Goal: Task Accomplishment & Management: Complete application form

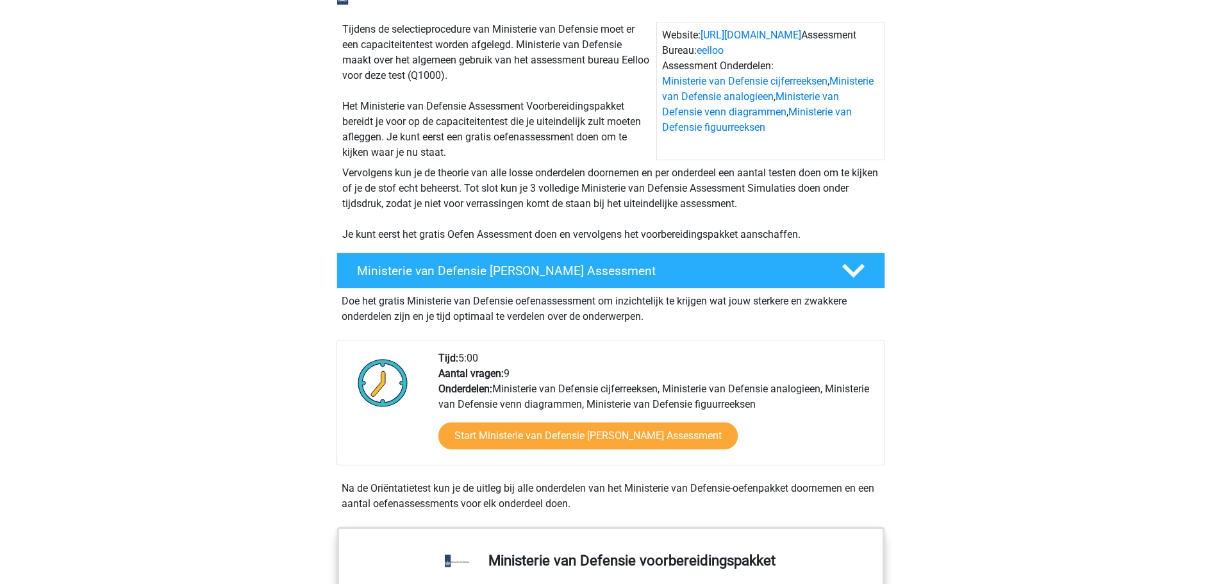
scroll to position [128, 0]
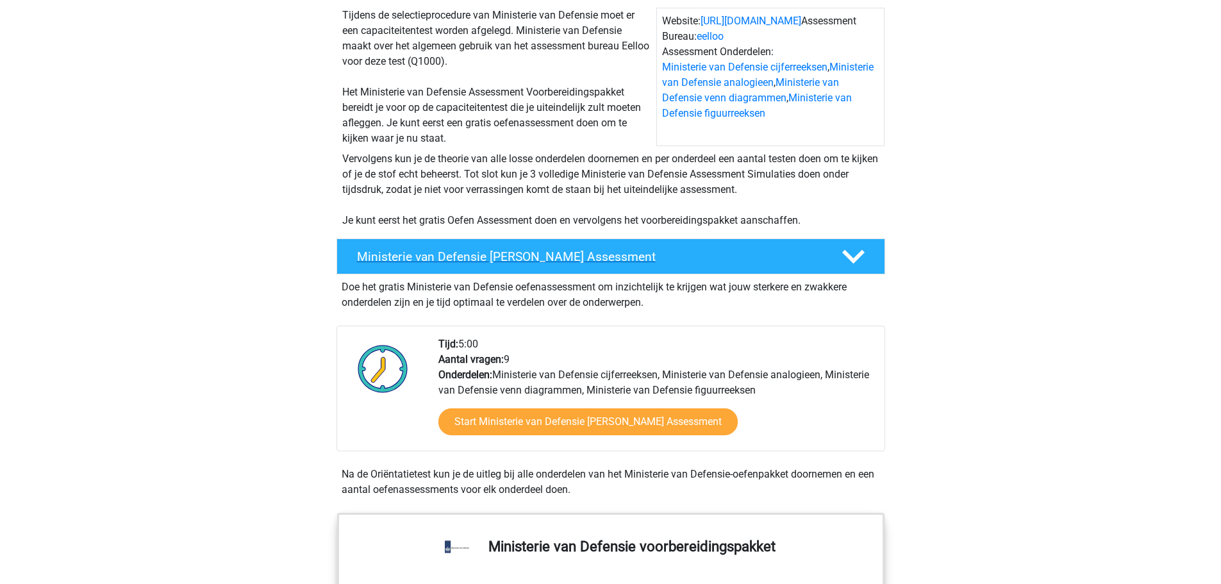
click at [551, 259] on h4 "Ministerie van Defensie Gratis Oefen Assessment" at bounding box center [589, 256] width 464 height 15
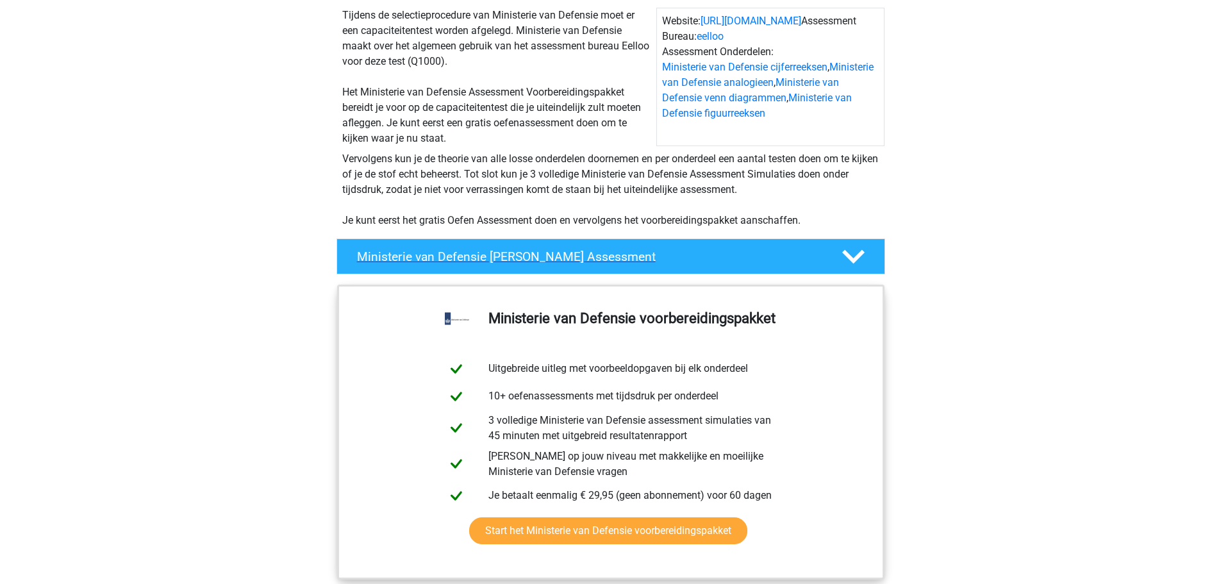
click at [551, 259] on h4 "Ministerie van Defensie Gratis Oefen Assessment" at bounding box center [589, 256] width 464 height 15
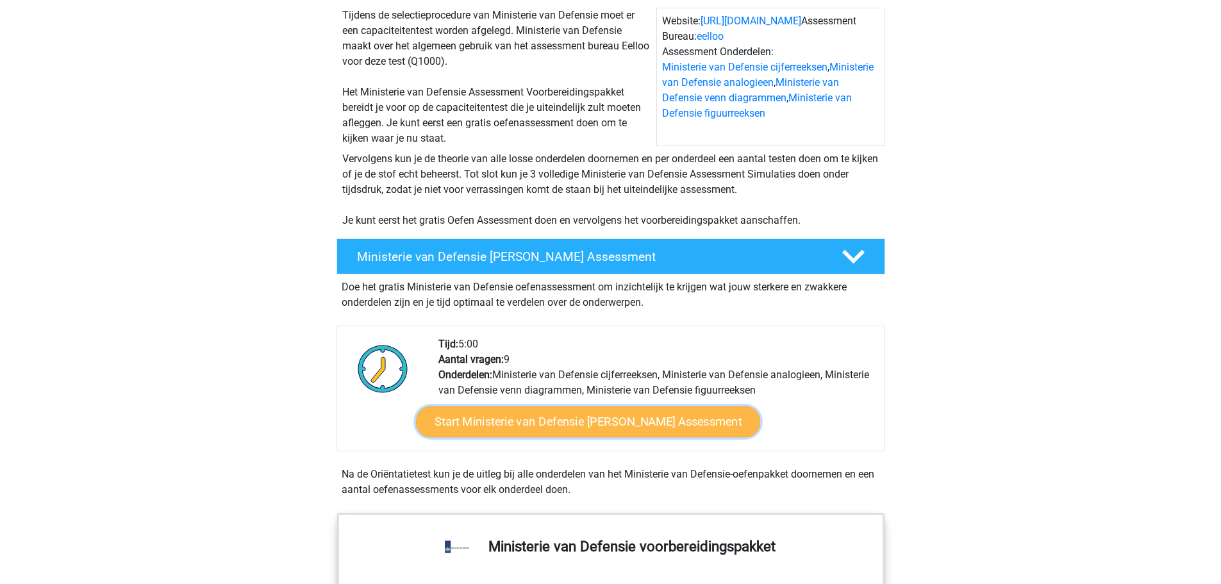
click at [561, 426] on link "Start Ministerie van Defensie Gratis Oefen Assessment" at bounding box center [587, 421] width 344 height 31
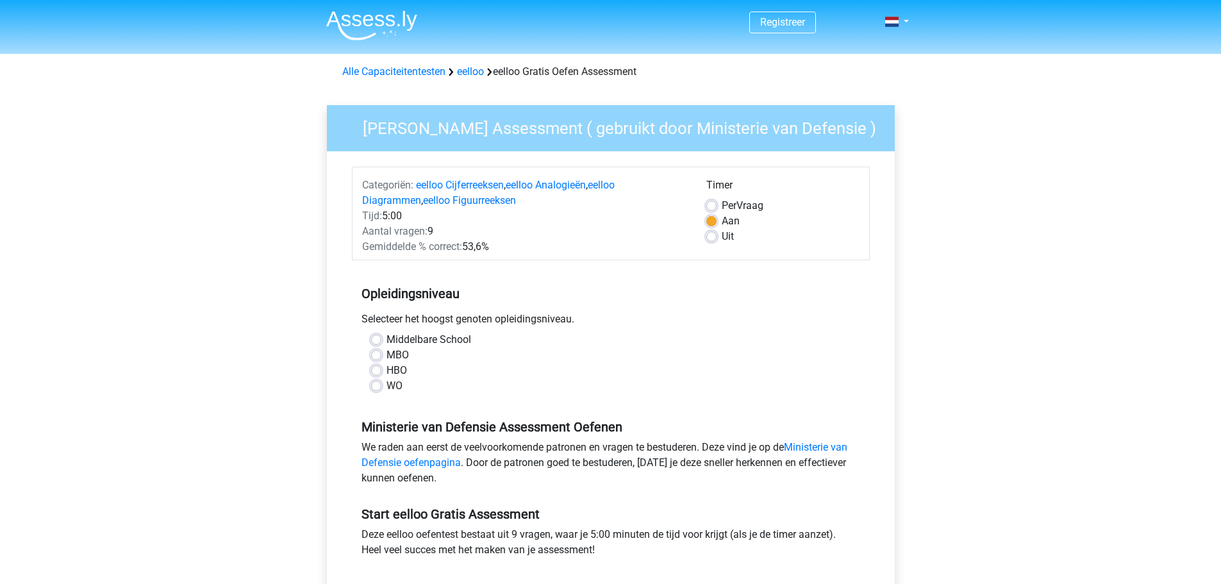
click at [386, 357] on label "MBO" at bounding box center [397, 354] width 22 height 15
click at [376, 357] on input "MBO" at bounding box center [376, 353] width 10 height 13
radio input "true"
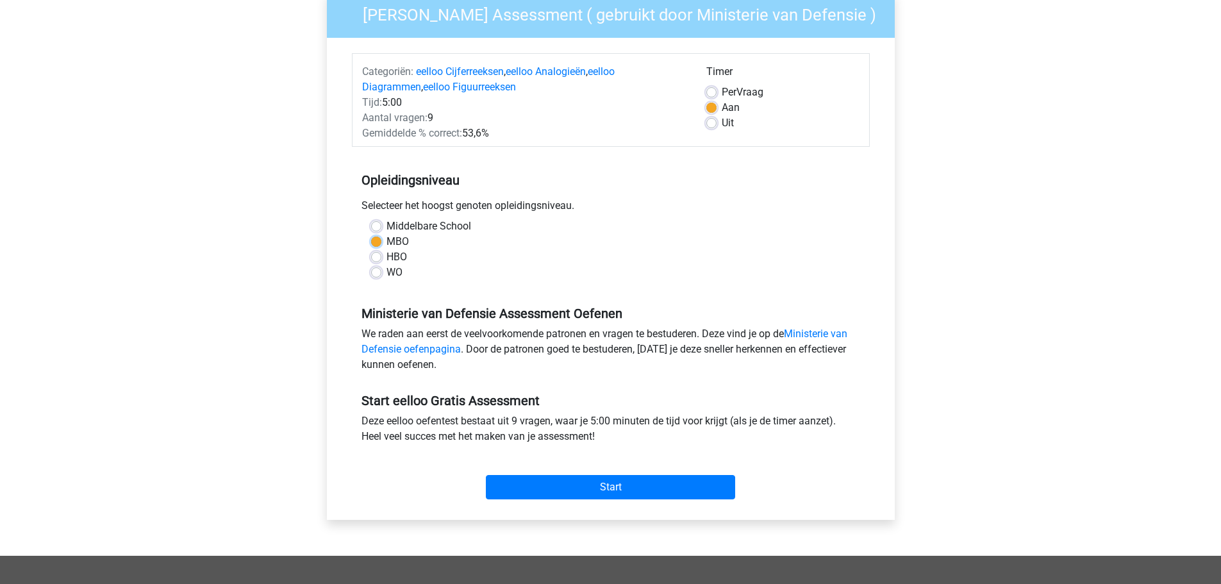
scroll to position [128, 0]
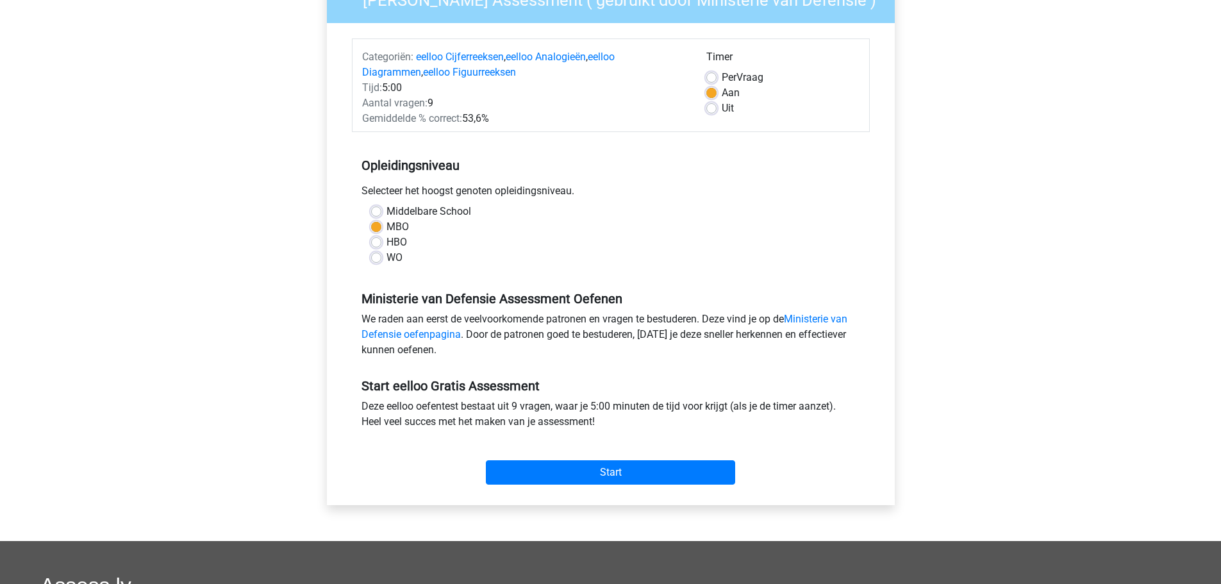
click at [386, 213] on label "Middelbare School" at bounding box center [428, 211] width 85 height 15
click at [377, 213] on input "Middelbare School" at bounding box center [376, 210] width 10 height 13
radio input "true"
click at [574, 468] on input "Start" at bounding box center [610, 472] width 249 height 24
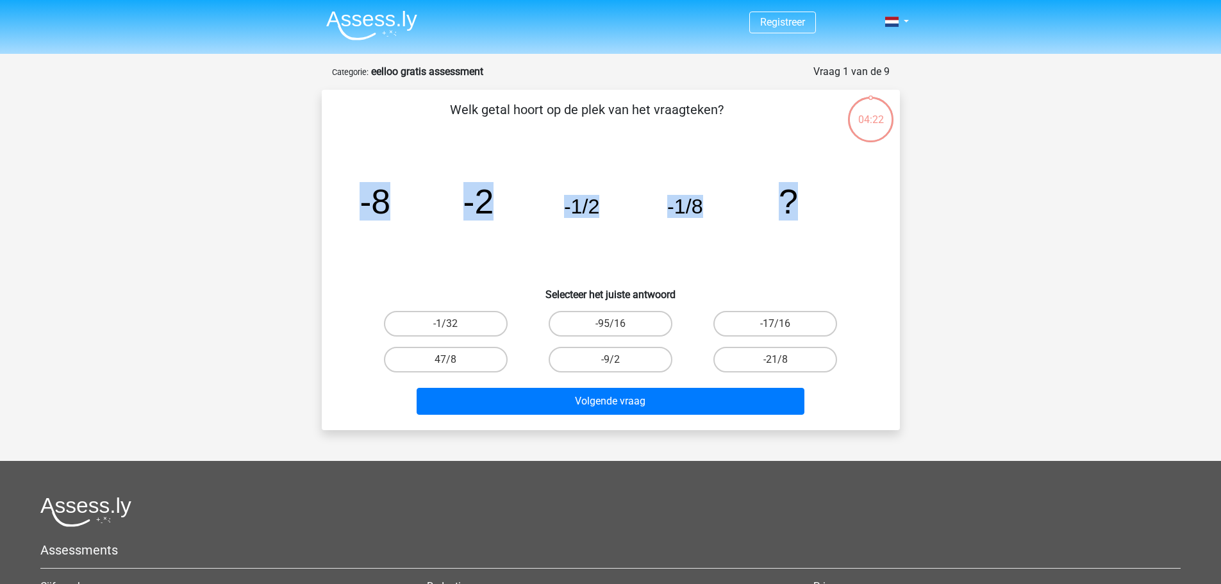
drag, startPoint x: 361, startPoint y: 206, endPoint x: 817, endPoint y: 200, distance: 455.6
click at [817, 200] on icon "image/svg+xml -8 -2 -1/2 -1/8 ?" at bounding box center [610, 213] width 516 height 129
copy g "-8 -2 -1/2 -1/8 ?"
click at [425, 325] on label "-1/32" at bounding box center [446, 324] width 124 height 26
click at [445, 325] on input "-1/32" at bounding box center [449, 328] width 8 height 8
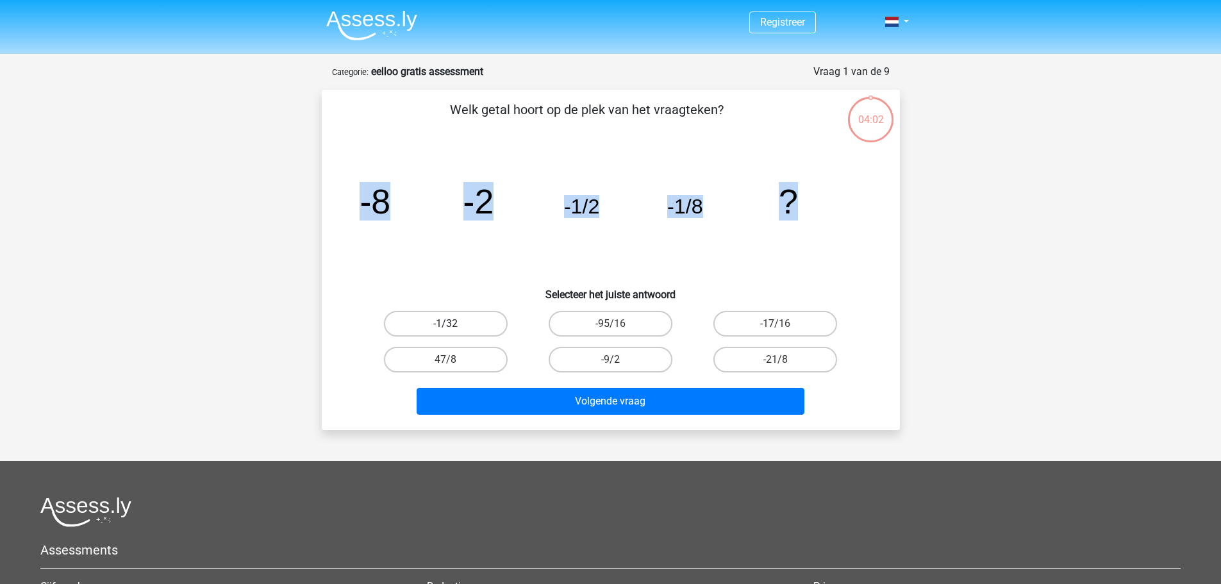
radio input "true"
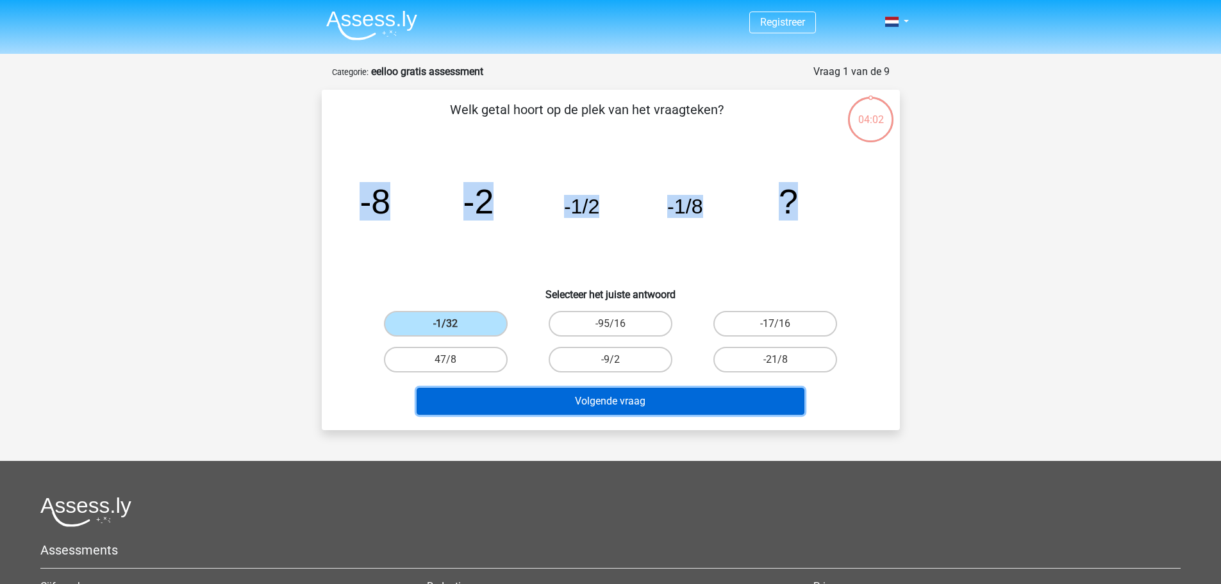
click at [564, 397] on button "Volgende vraag" at bounding box center [610, 401] width 388 height 27
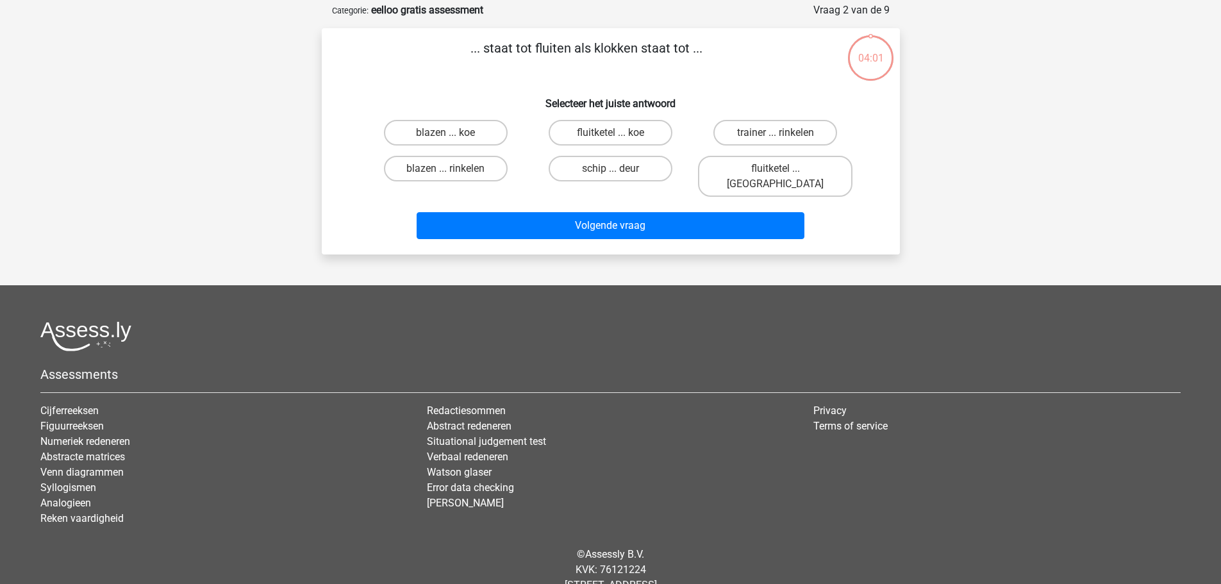
scroll to position [64, 0]
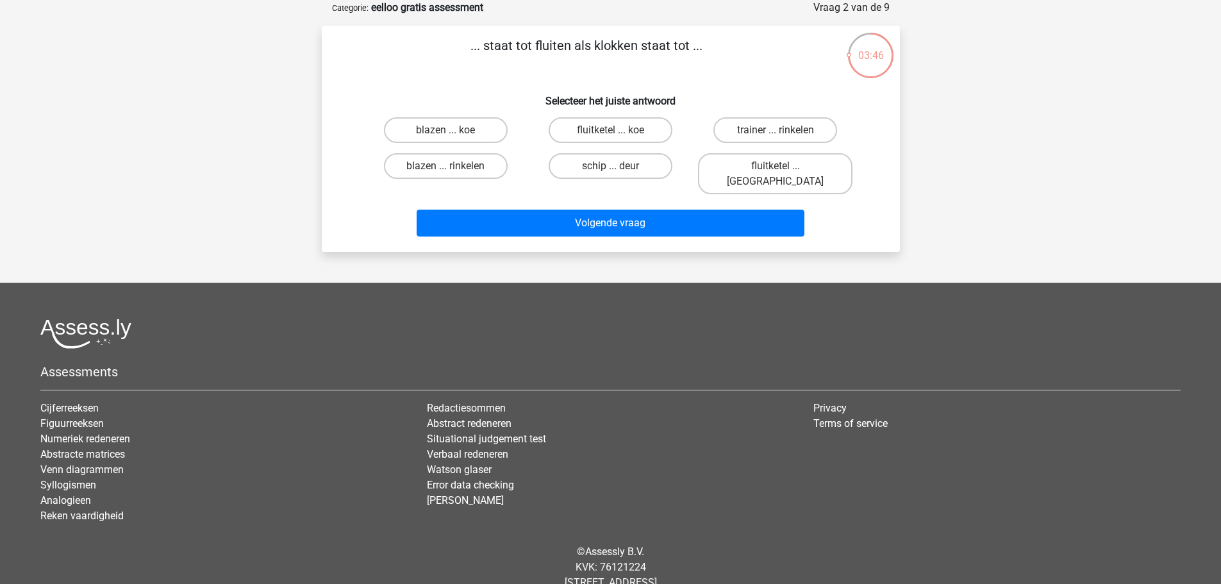
drag, startPoint x: 486, startPoint y: 44, endPoint x: 691, endPoint y: 40, distance: 204.4
click at [691, 40] on p "... staat tot fluiten als klokken staat tot ..." at bounding box center [586, 55] width 489 height 38
copy p "staat tot fluiten als klokken staat tot"
click at [754, 166] on label "fluitketel ... luiden" at bounding box center [775, 173] width 154 height 41
click at [775, 166] on input "fluitketel ... luiden" at bounding box center [779, 170] width 8 height 8
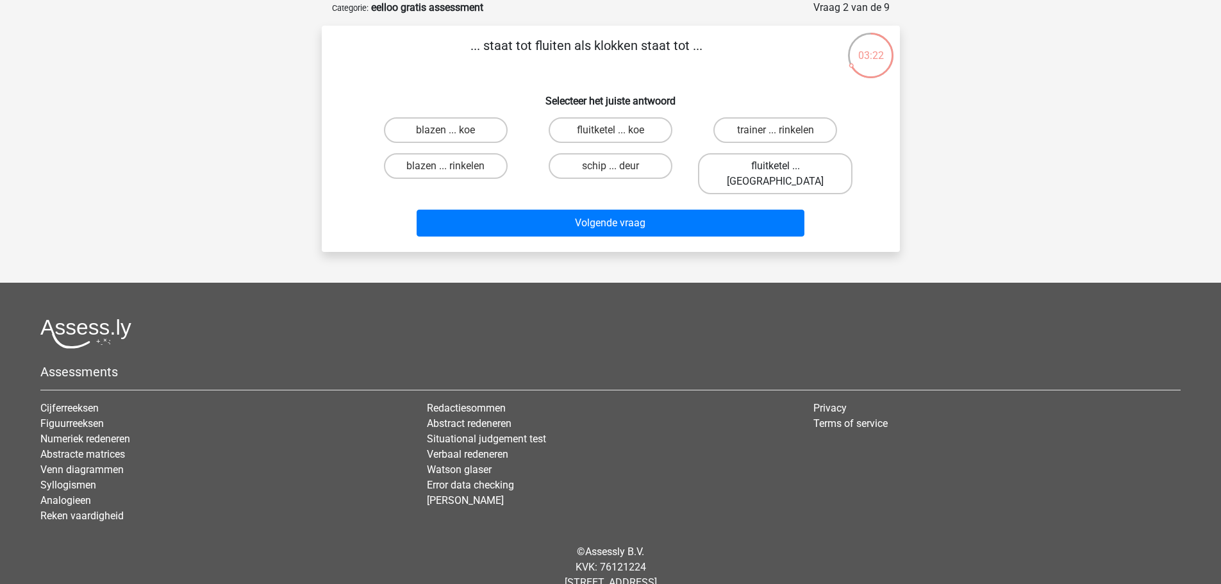
radio input "true"
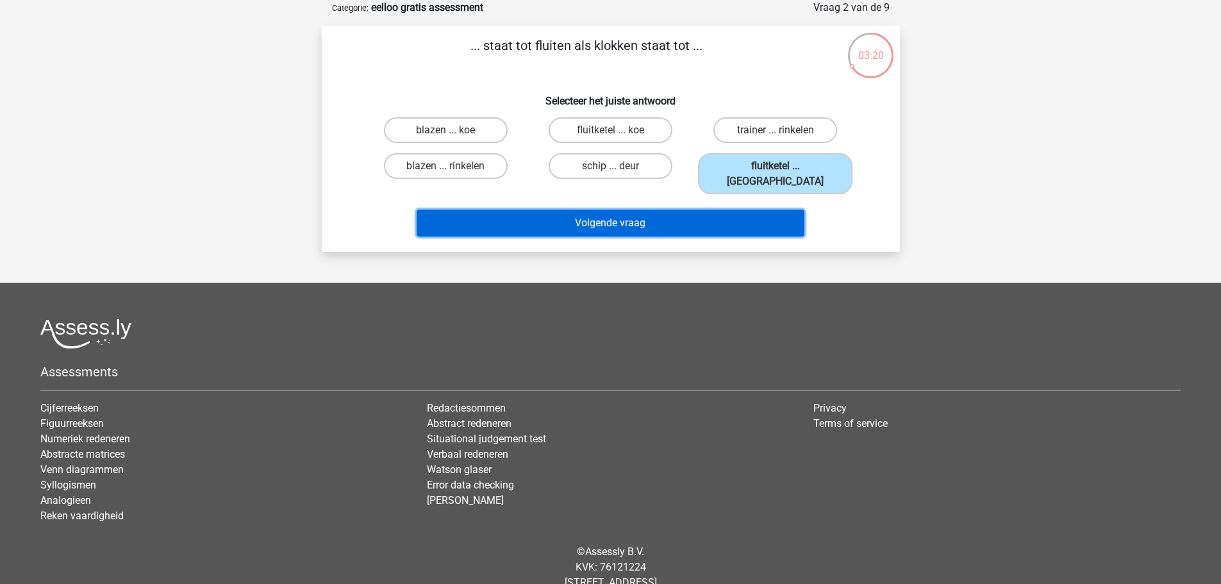
click at [654, 210] on button "Volgende vraag" at bounding box center [610, 223] width 388 height 27
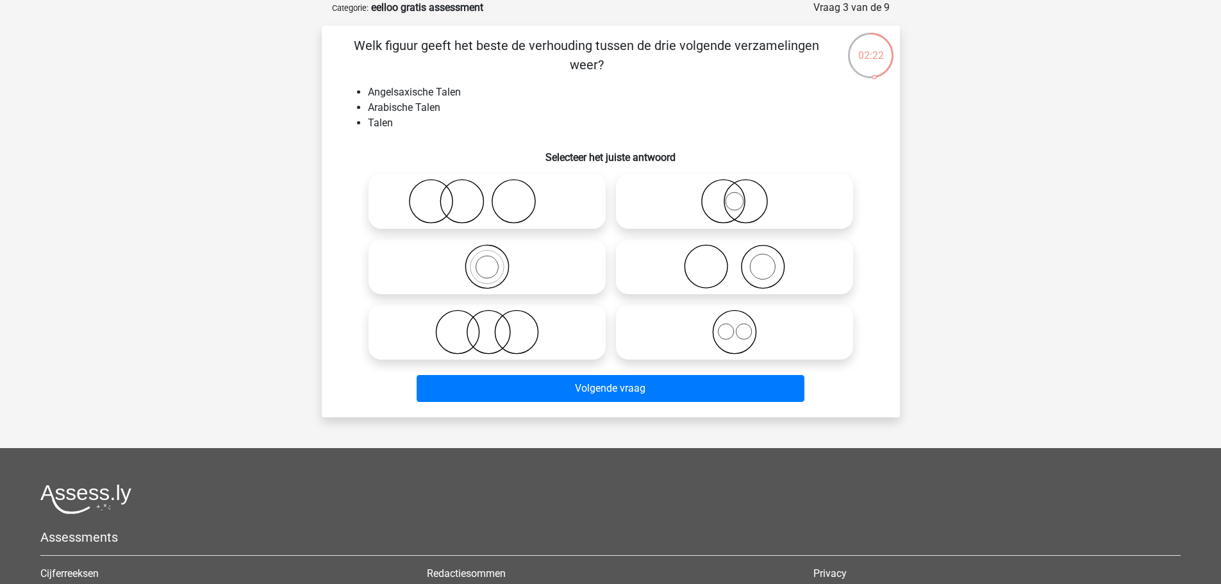
click at [722, 329] on icon at bounding box center [734, 331] width 227 height 45
click at [734, 325] on input "radio" at bounding box center [738, 321] width 8 height 8
radio input "true"
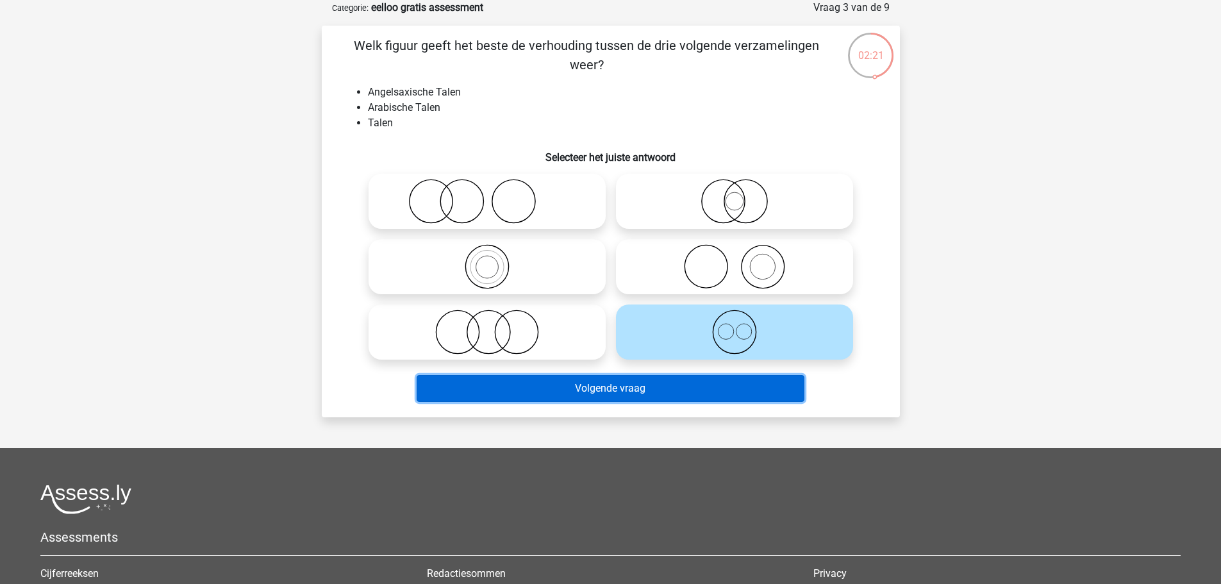
click at [646, 389] on button "Volgende vraag" at bounding box center [610, 388] width 388 height 27
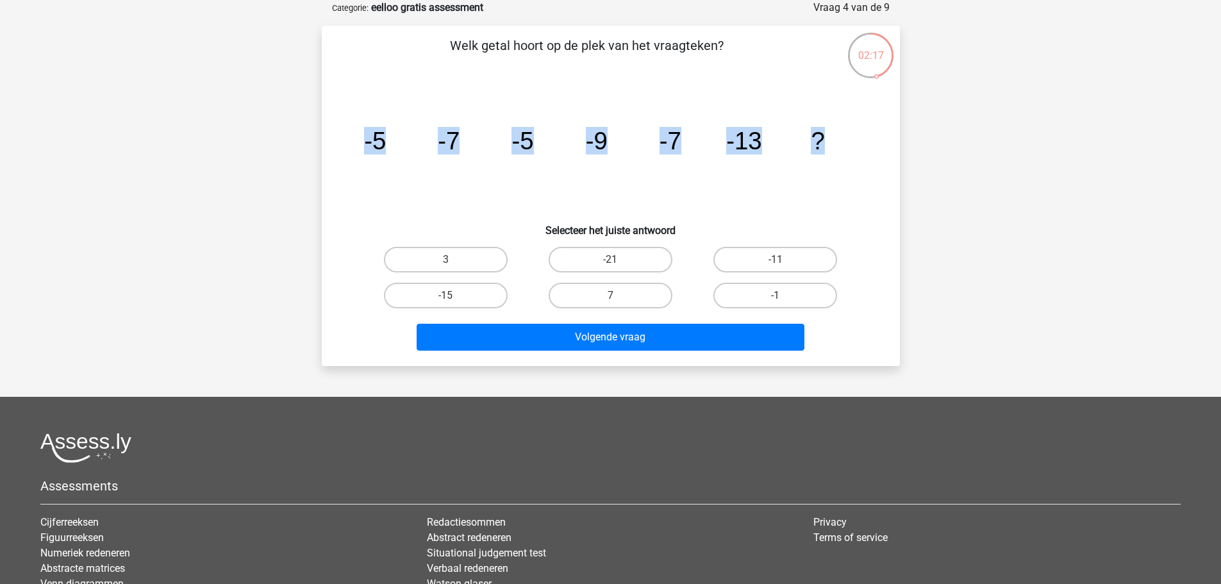
drag, startPoint x: 366, startPoint y: 138, endPoint x: 844, endPoint y: 144, distance: 477.4
click at [844, 144] on icon "image/svg+xml -5 -7 -5 -9 -7 -13 ?" at bounding box center [610, 149] width 516 height 129
copy g "-5 -7 -5 -9 -7 -13 ?"
click at [761, 262] on label "-11" at bounding box center [775, 260] width 124 height 26
click at [775, 262] on input "-11" at bounding box center [779, 263] width 8 height 8
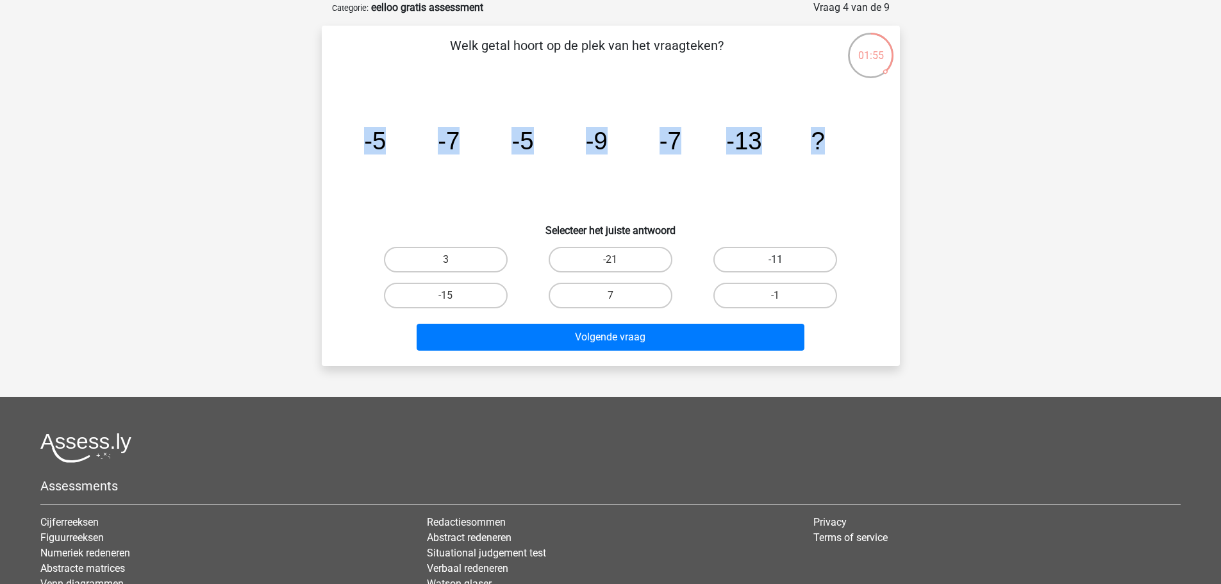
radio input "true"
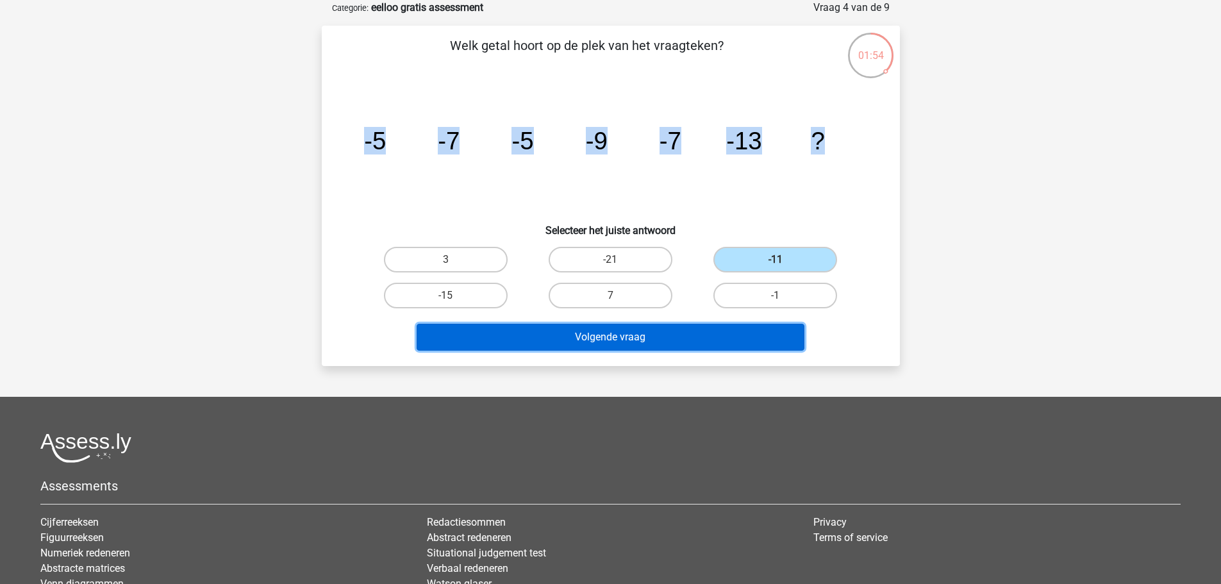
click at [658, 333] on button "Volgende vraag" at bounding box center [610, 337] width 388 height 27
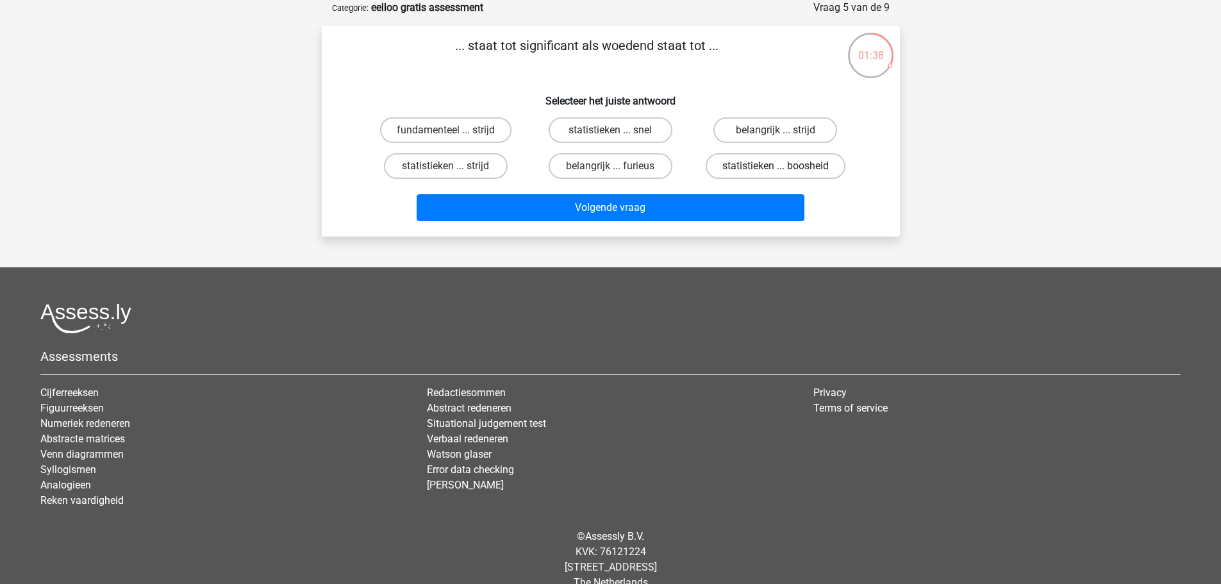
click at [786, 164] on label "statistieken ... boosheid" at bounding box center [775, 166] width 140 height 26
click at [784, 166] on input "statistieken ... boosheid" at bounding box center [779, 170] width 8 height 8
radio input "true"
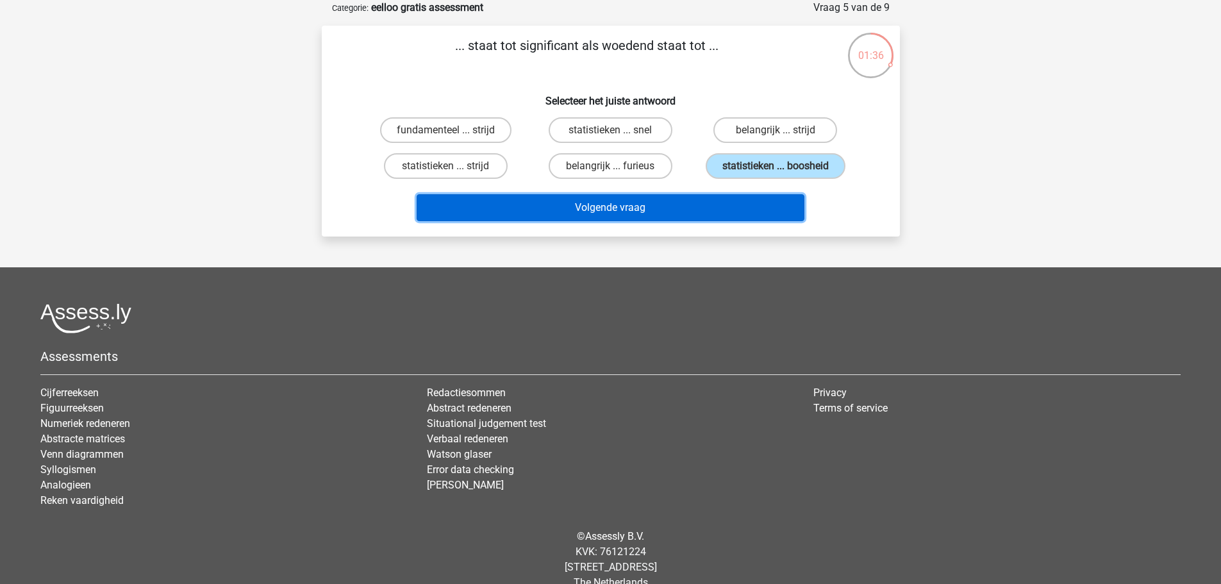
click at [628, 209] on button "Volgende vraag" at bounding box center [610, 207] width 388 height 27
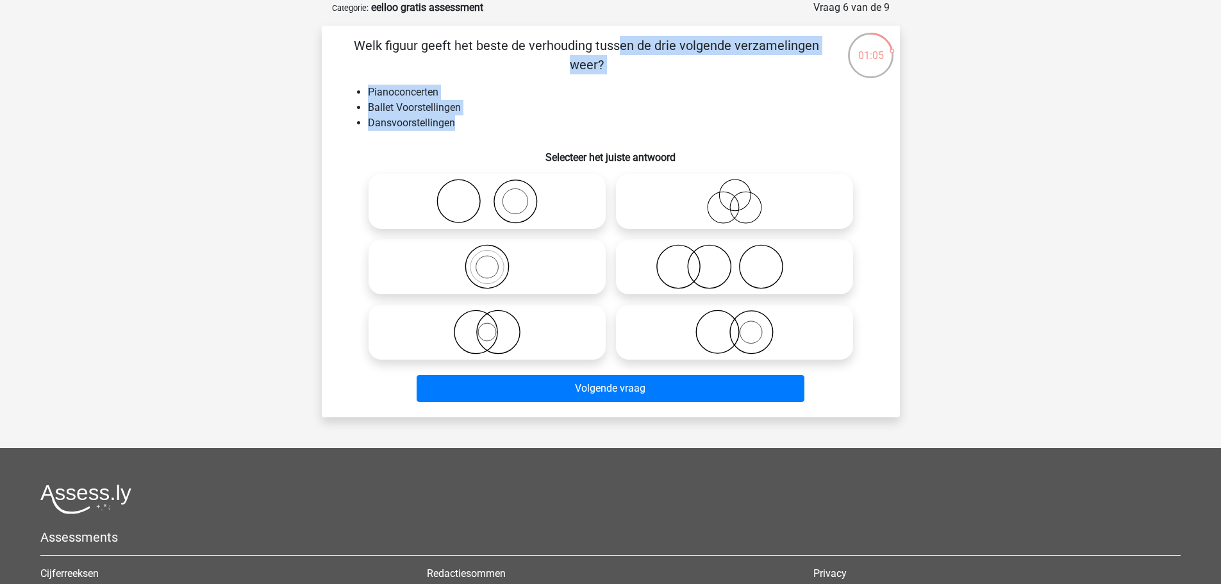
drag, startPoint x: 470, startPoint y: 116, endPoint x: 356, endPoint y: 26, distance: 145.0
click at [356, 26] on div "Welk figuur geeft het beste de verhouding tussen de drie volgende verzamelingen…" at bounding box center [611, 221] width 578 height 391
copy div "Welk figuur geeft het beste de verhouding tussen de drie volgende verzamelingen…"
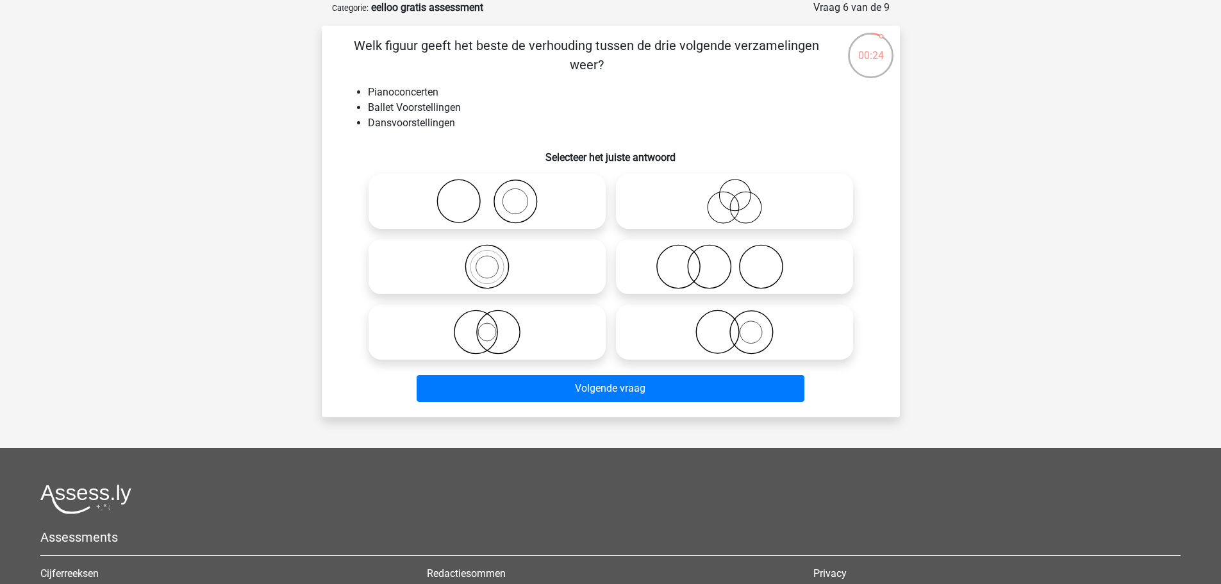
click at [502, 333] on icon at bounding box center [487, 331] width 227 height 45
click at [495, 325] on input "radio" at bounding box center [491, 321] width 8 height 8
radio input "true"
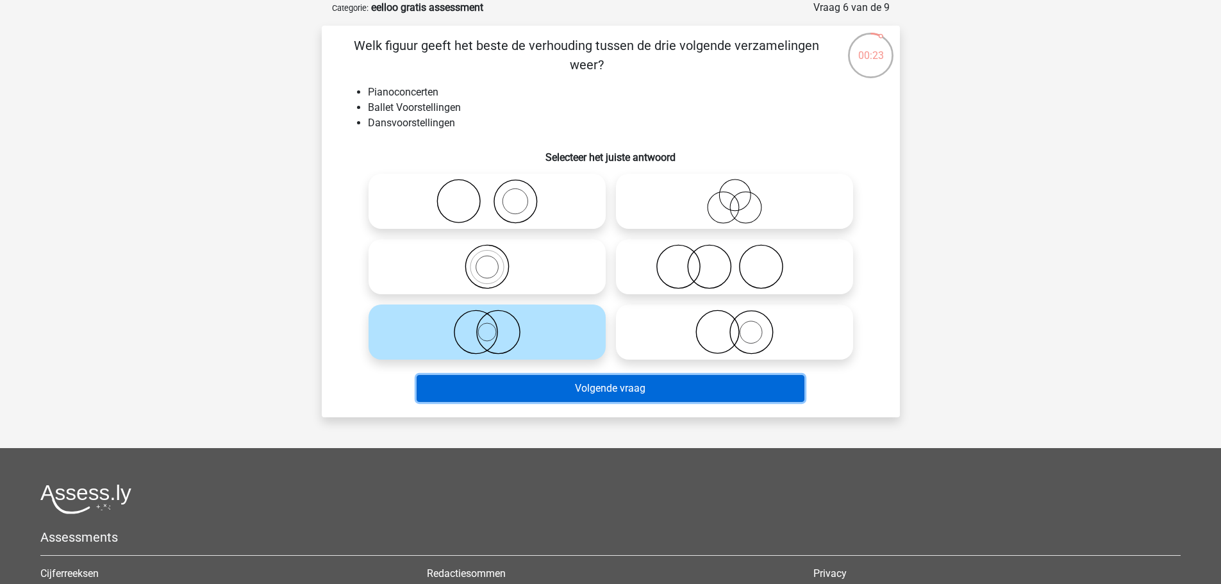
click at [616, 393] on button "Volgende vraag" at bounding box center [610, 388] width 388 height 27
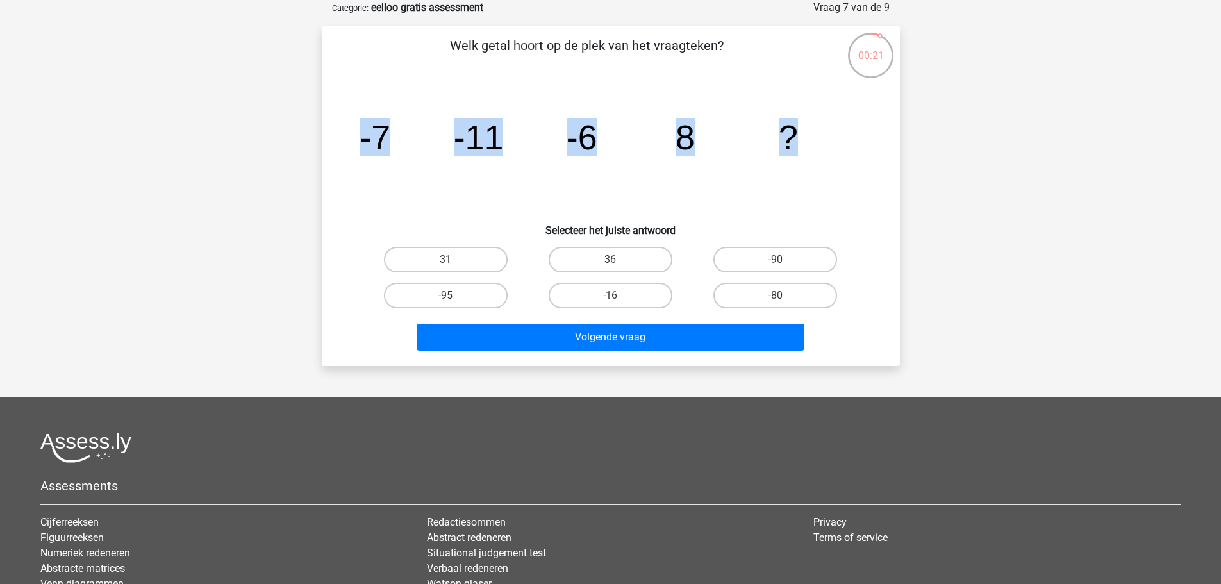
drag, startPoint x: 352, startPoint y: 134, endPoint x: 817, endPoint y: 131, distance: 464.5
click at [817, 131] on icon "image/svg+xml -7 -11 -6 8 ?" at bounding box center [610, 149] width 516 height 129
copy g "-7 -11 -6 8 ?"
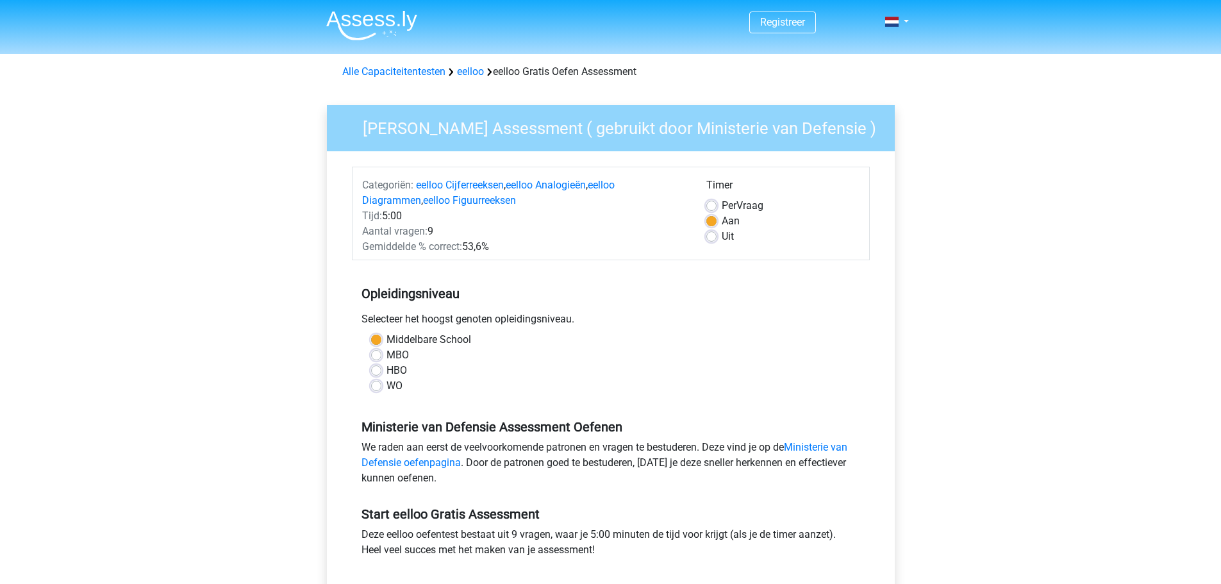
scroll to position [128, 0]
